Goal: Find specific page/section

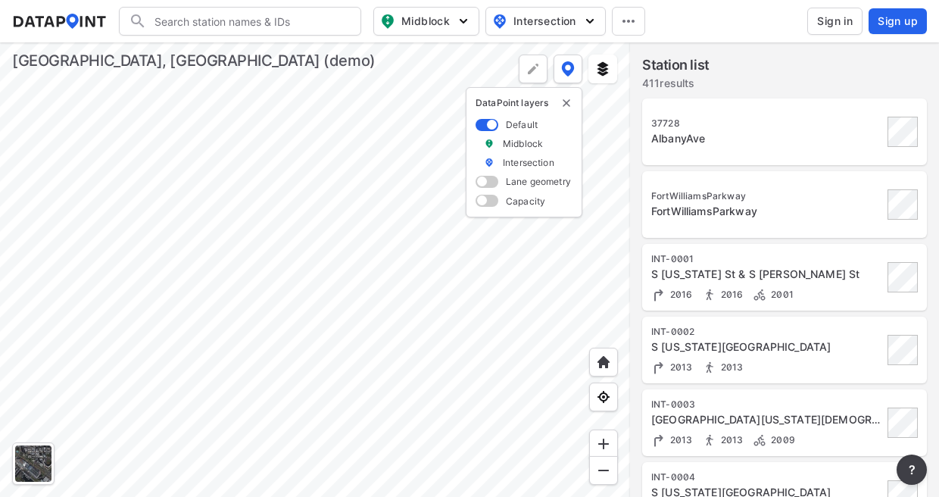
click at [709, 127] on div "37728" at bounding box center [767, 123] width 232 height 12
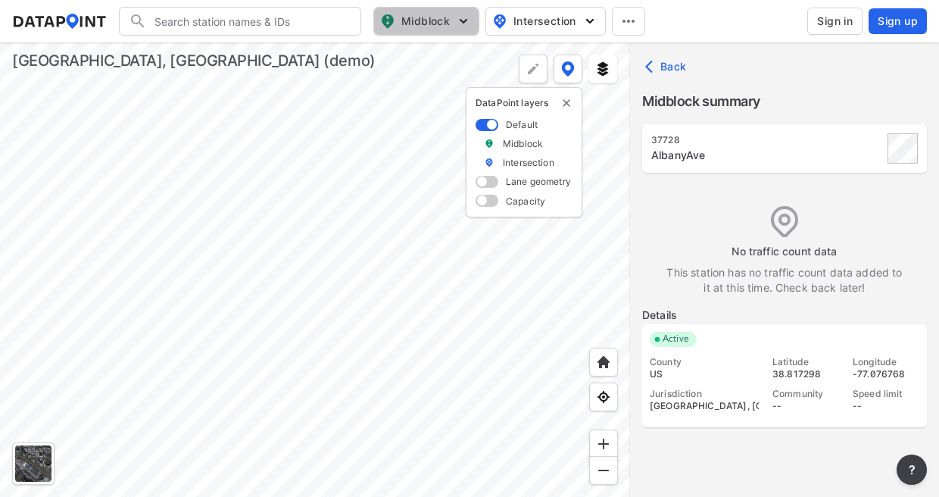
click at [443, 19] on span "Midblock" at bounding box center [424, 21] width 89 height 18
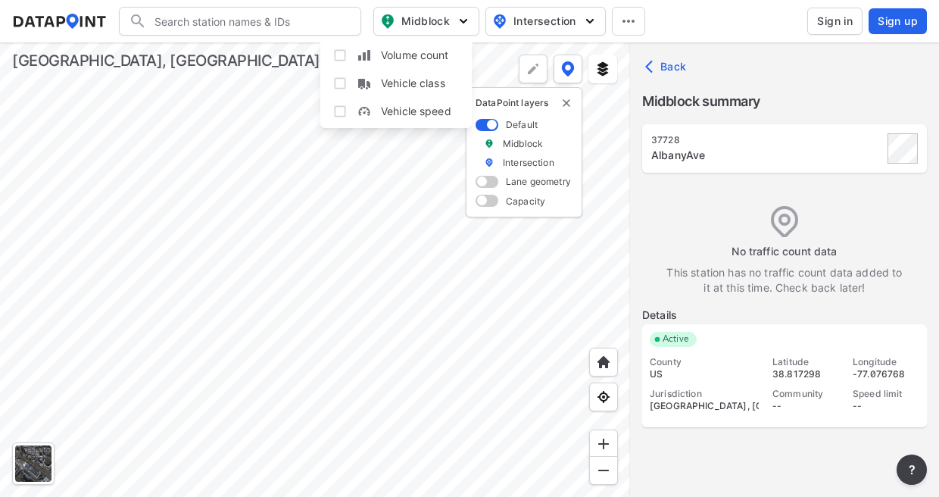
click at [423, 55] on span "Volume count" at bounding box center [415, 55] width 68 height 16
click at [348, 55] on input "Volume count" at bounding box center [339, 55] width 15 height 15
checkbox input "true"
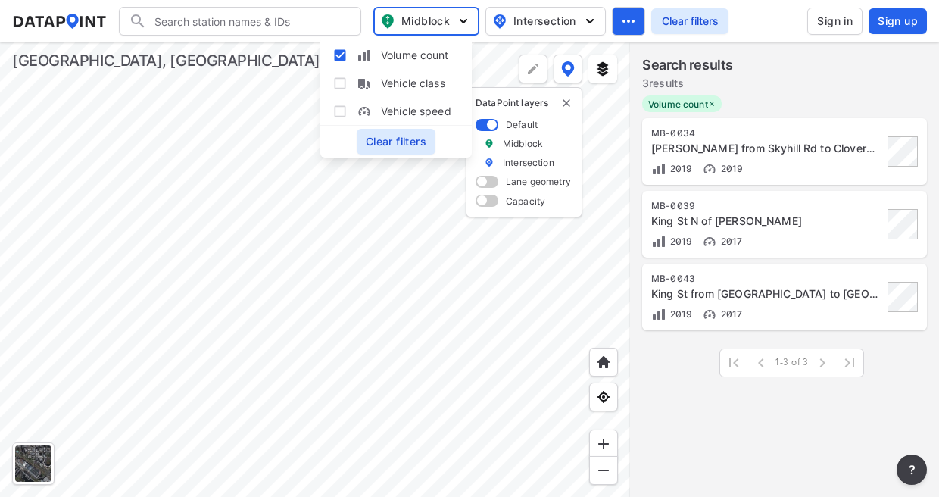
click at [411, 78] on span "Vehicle class" at bounding box center [413, 83] width 64 height 16
click at [348, 78] on input "Vehicle class" at bounding box center [339, 83] width 15 height 15
checkbox input "true"
click at [798, 107] on icon at bounding box center [795, 104] width 8 height 8
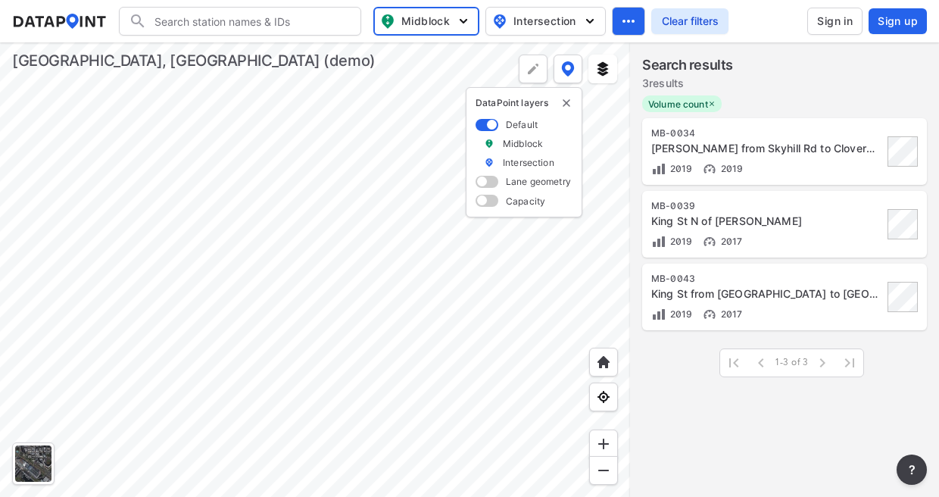
click at [716, 101] on icon at bounding box center [712, 104] width 8 height 8
